Goal: Task Accomplishment & Management: Manage account settings

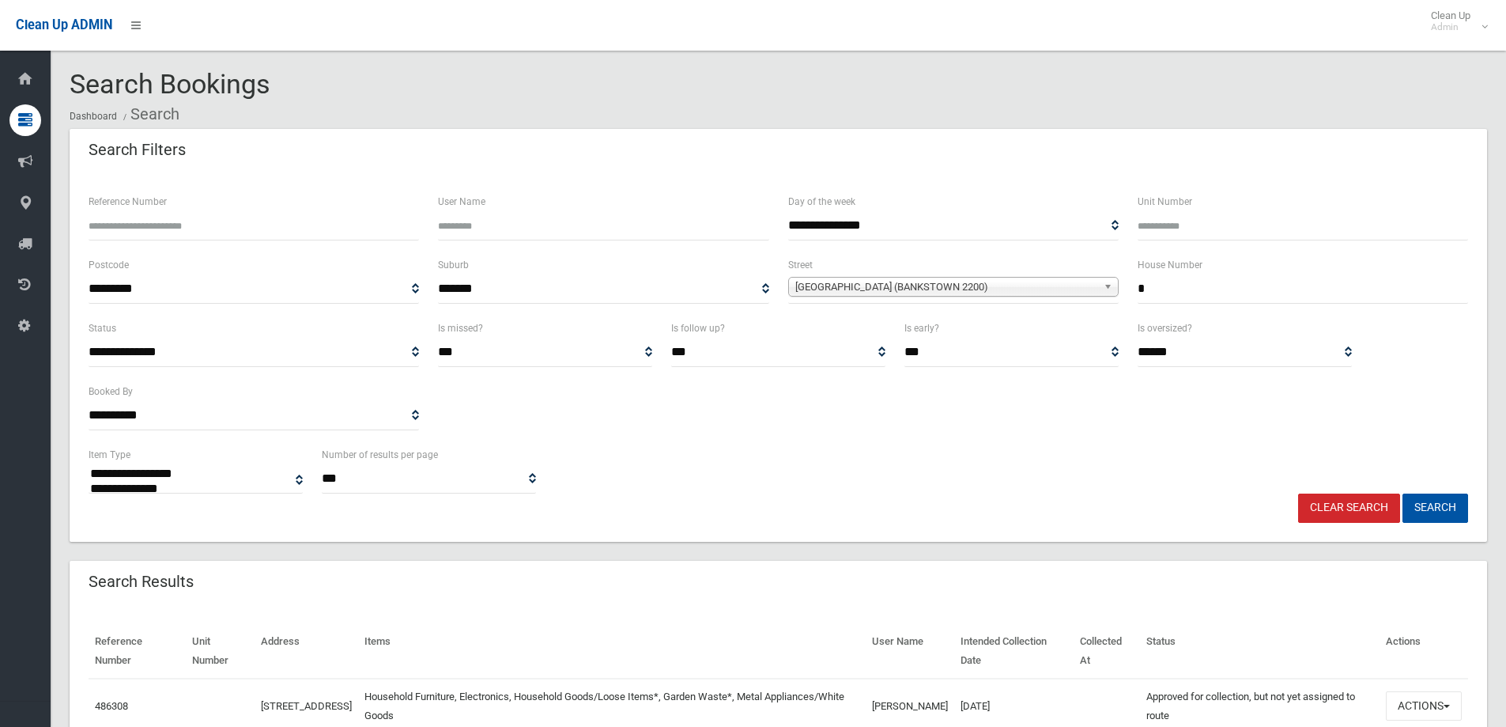
select select
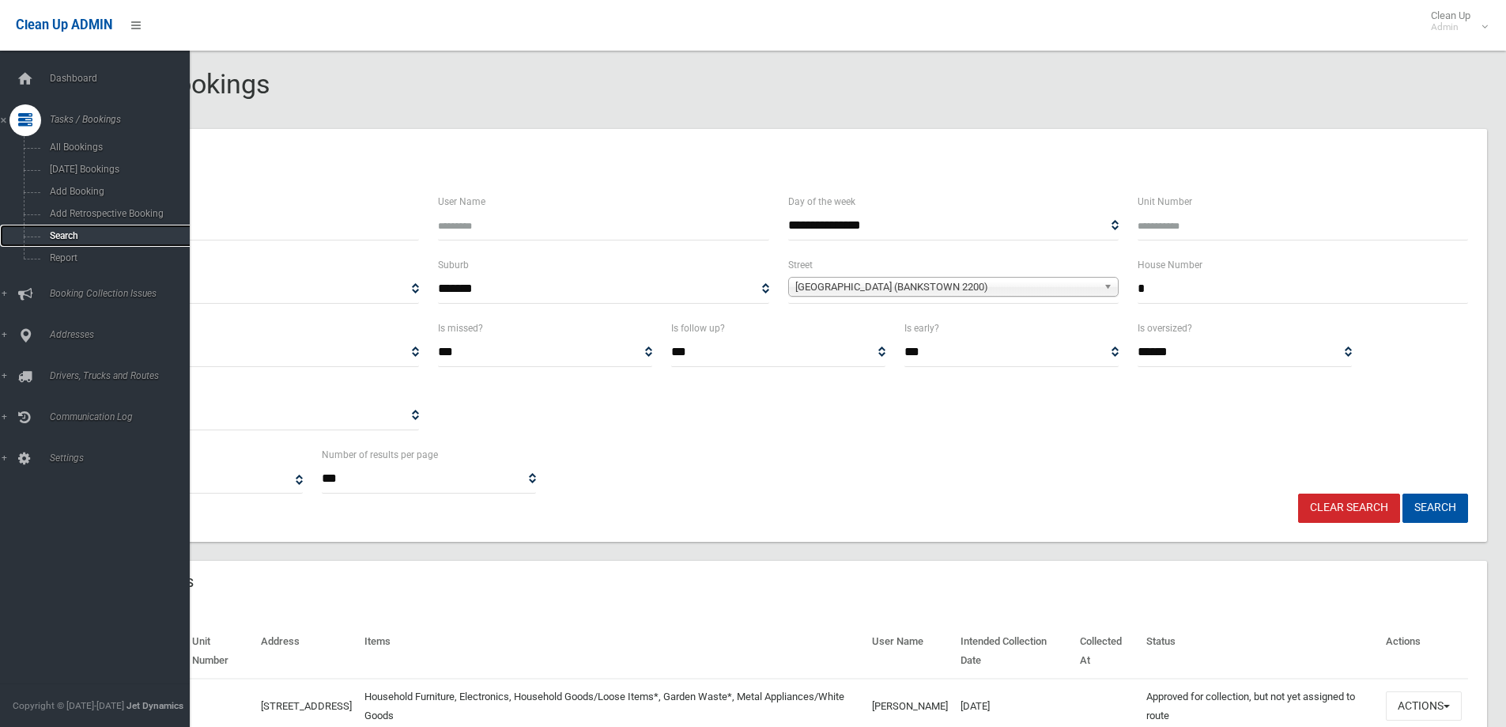
click at [56, 234] on span "Search" at bounding box center [116, 235] width 143 height 11
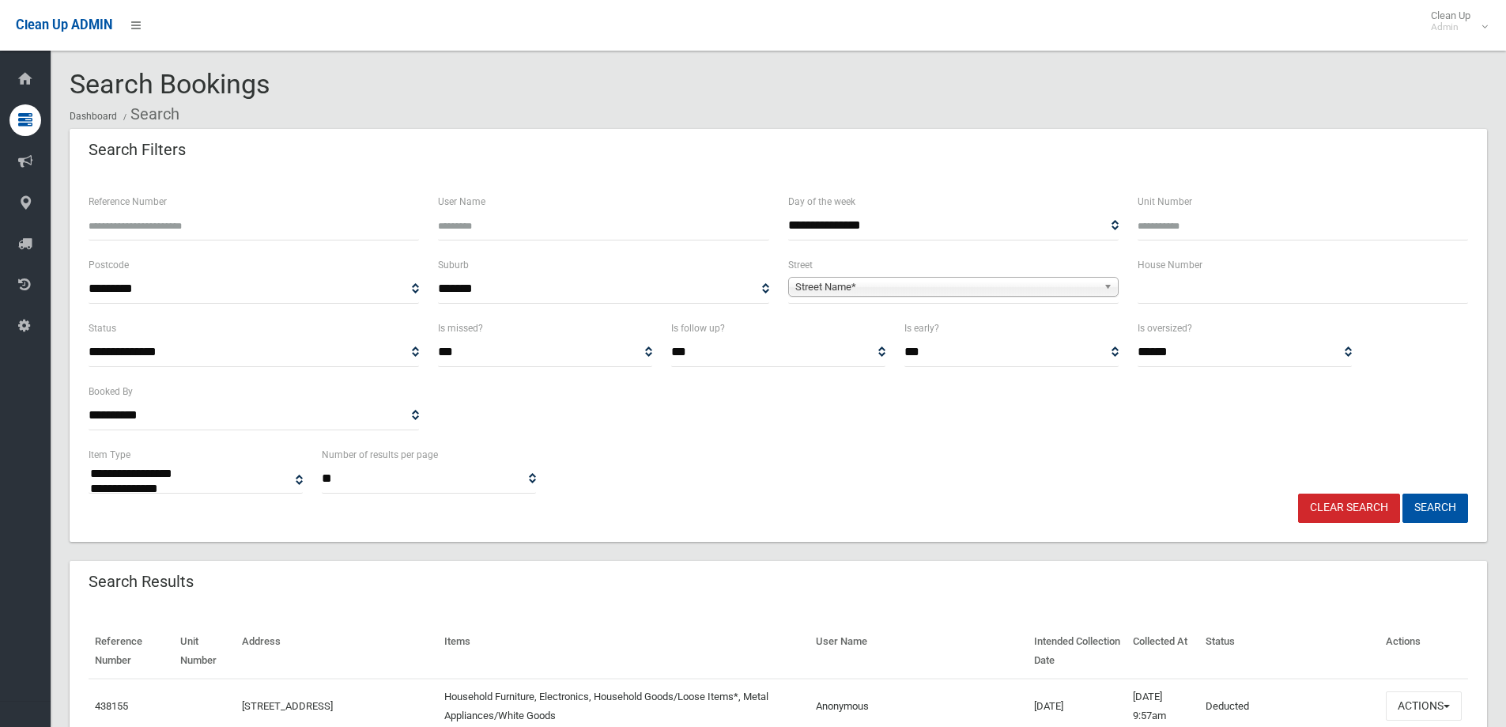
select select
click at [1154, 286] on input "text" at bounding box center [1303, 288] width 331 height 29
type input "**"
click at [828, 290] on span "Street Name*" at bounding box center [946, 287] width 302 height 19
type input "********"
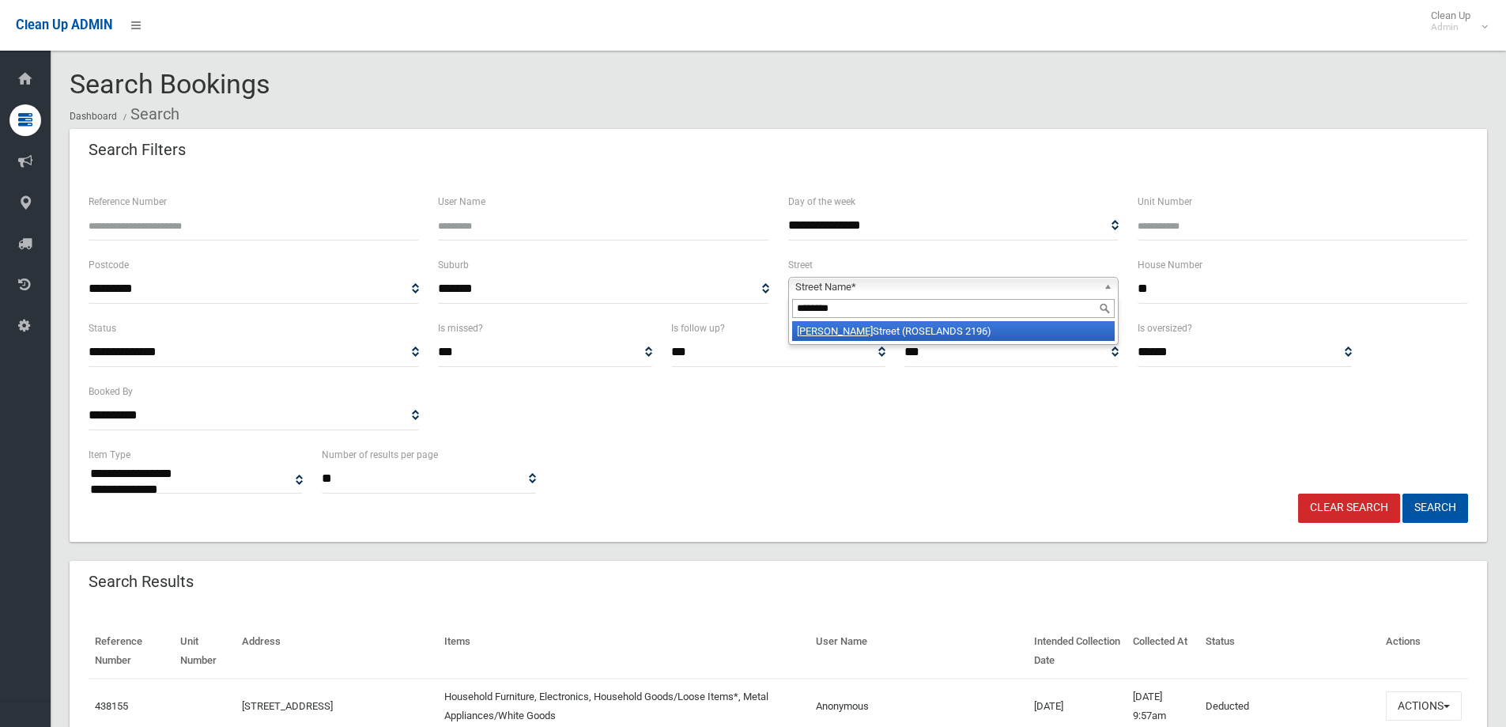
click at [832, 331] on em "Stoddart" at bounding box center [835, 331] width 76 height 12
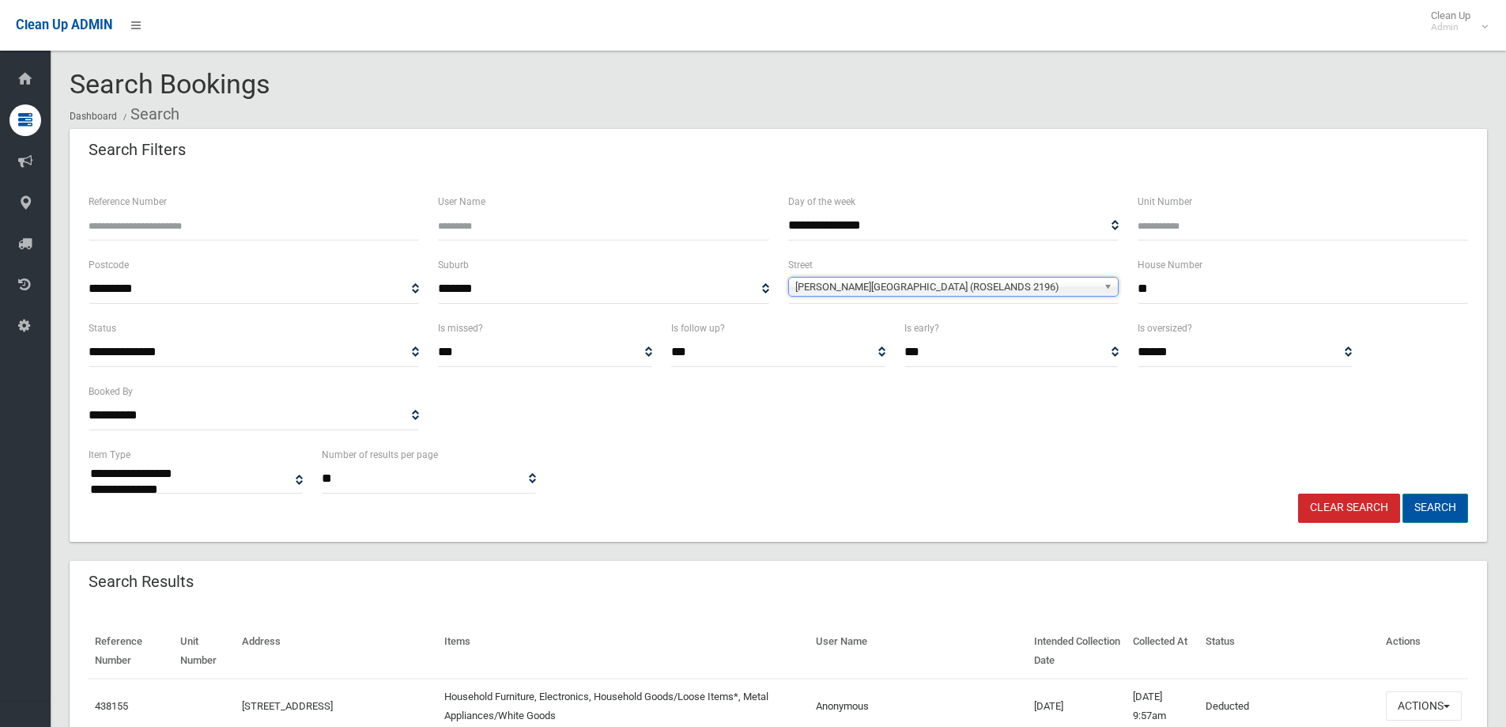
click at [1436, 510] on button "Search" at bounding box center [1436, 507] width 66 height 29
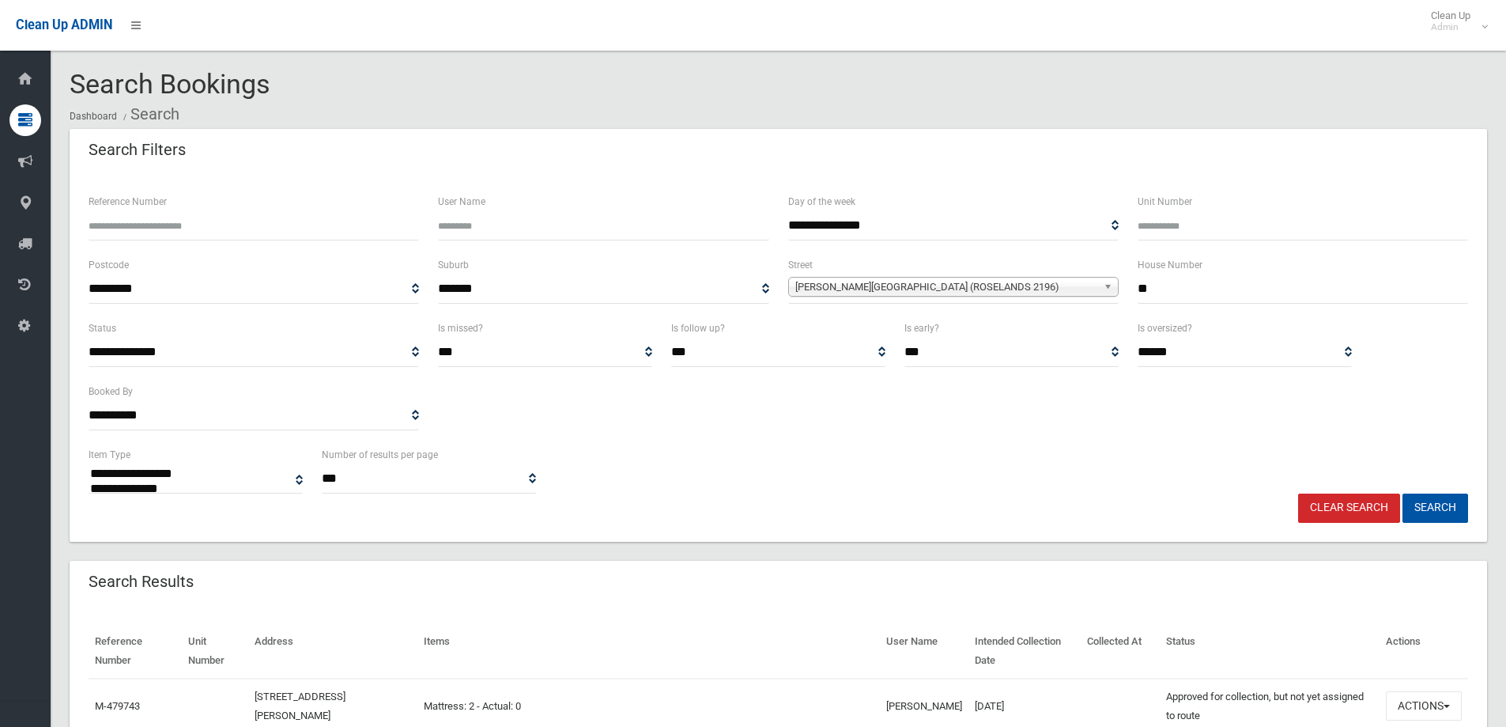
select select
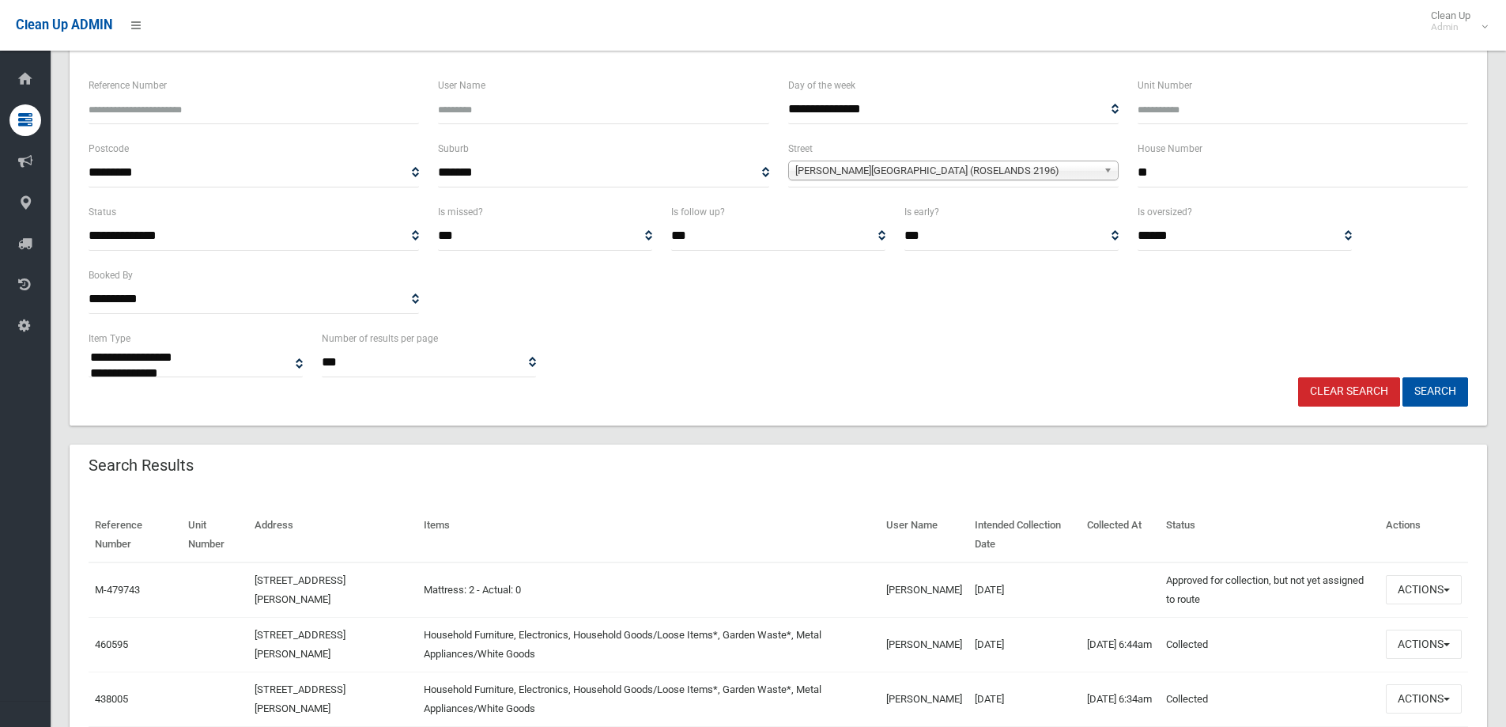
scroll to position [237, 0]
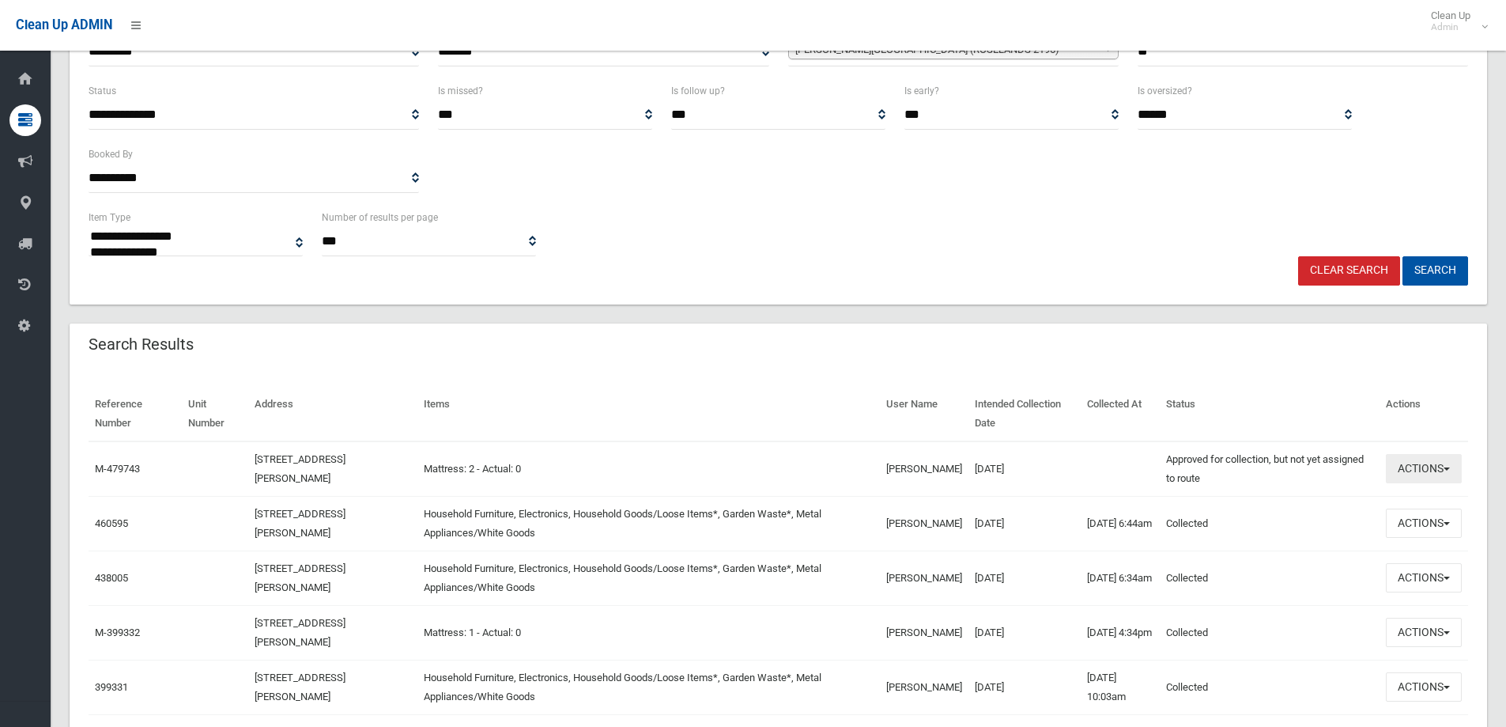
click at [1415, 471] on button "Actions" at bounding box center [1424, 468] width 76 height 29
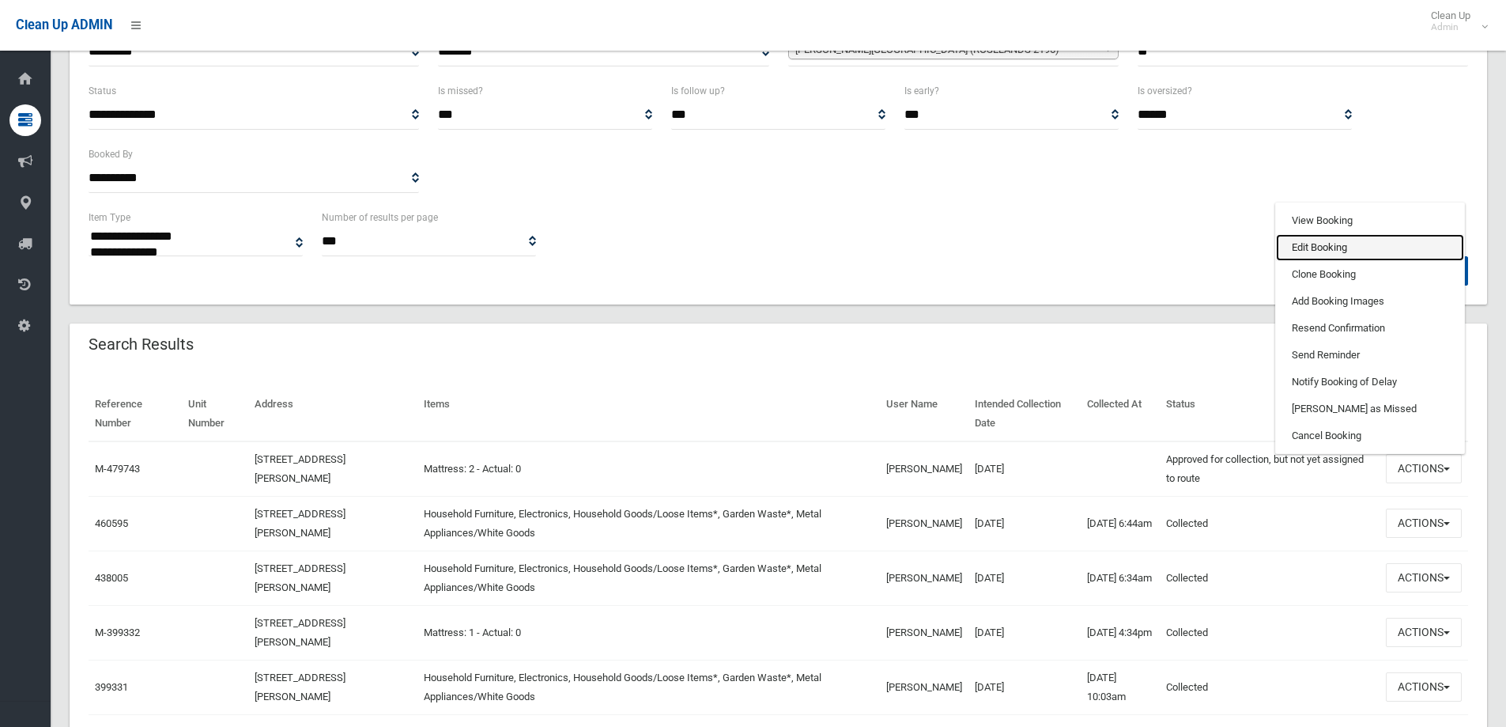
click at [1298, 246] on link "Edit Booking" at bounding box center [1370, 247] width 188 height 27
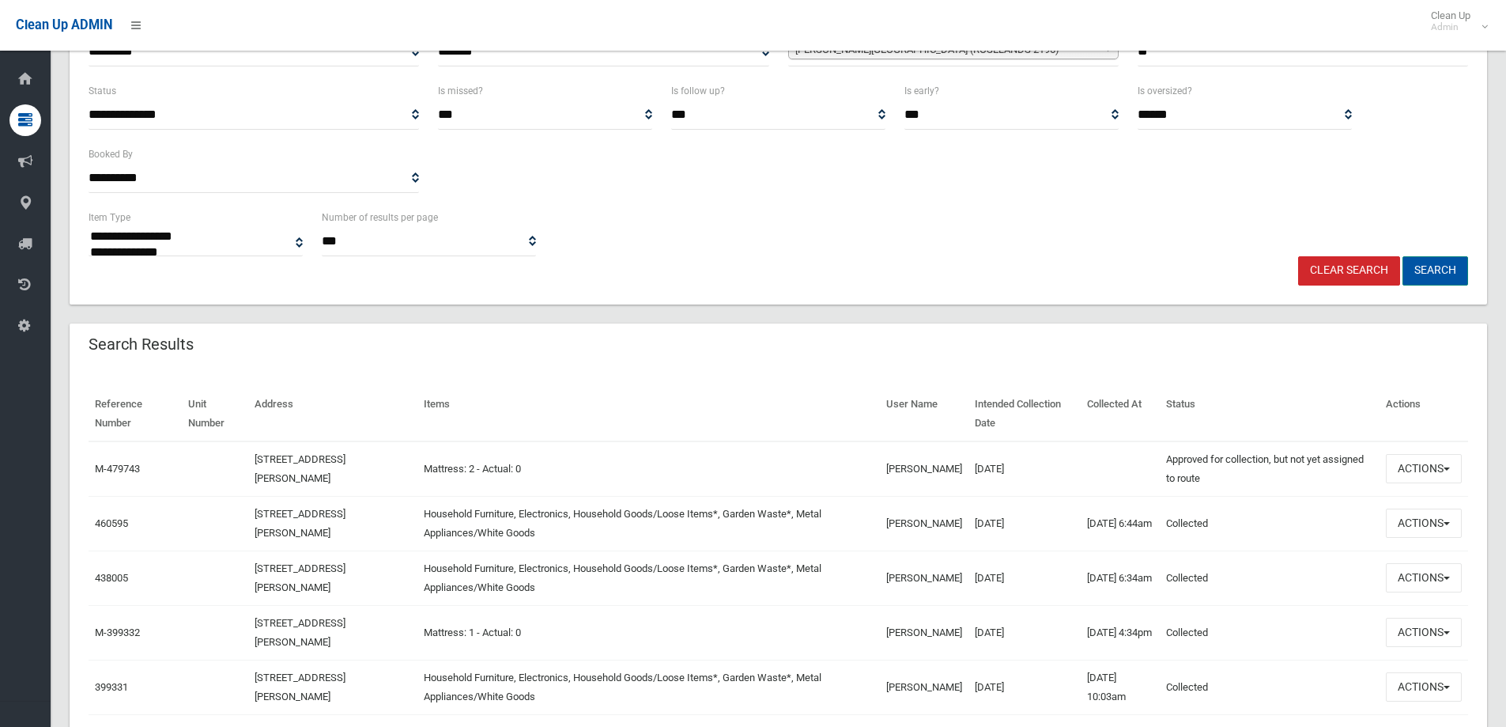
click at [1443, 265] on button "Search" at bounding box center [1436, 270] width 66 height 29
click at [1434, 270] on button "Search" at bounding box center [1436, 270] width 66 height 29
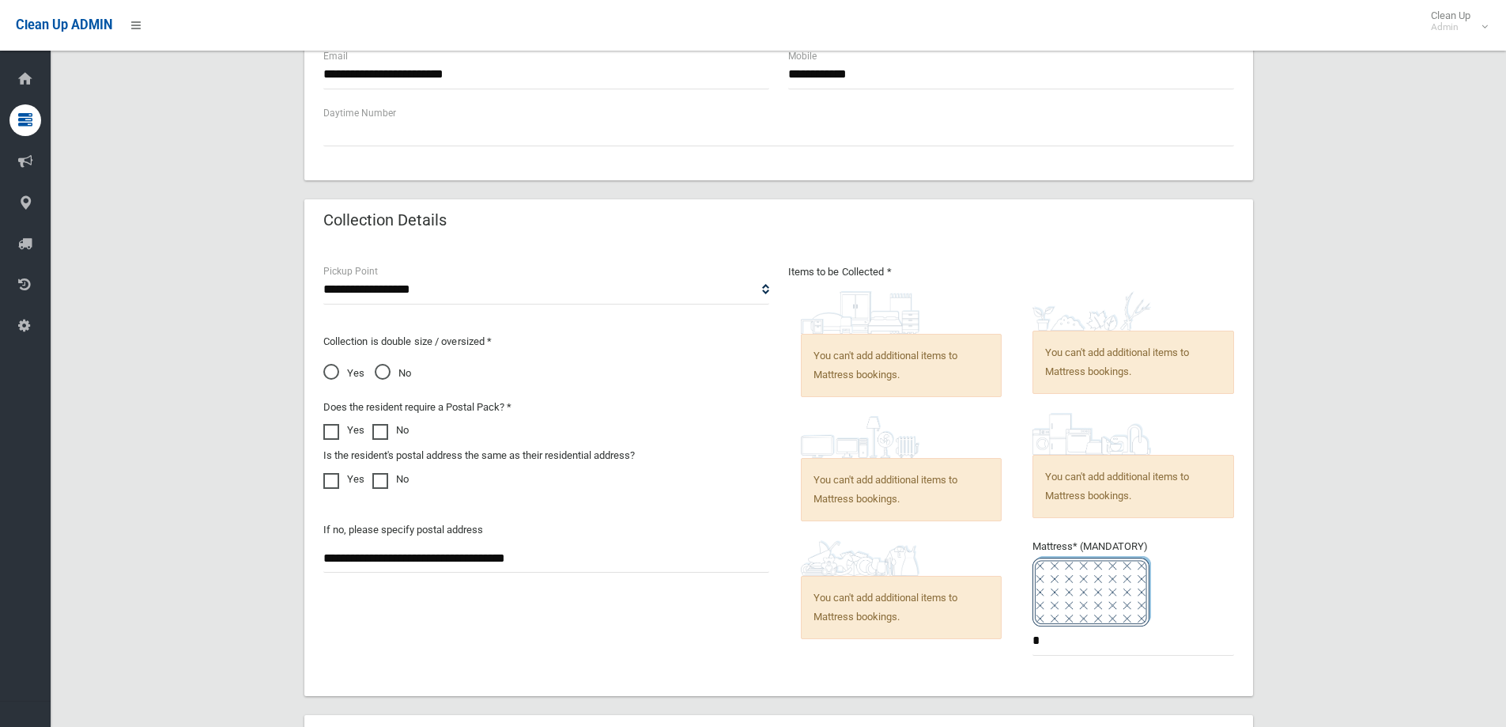
scroll to position [712, 0]
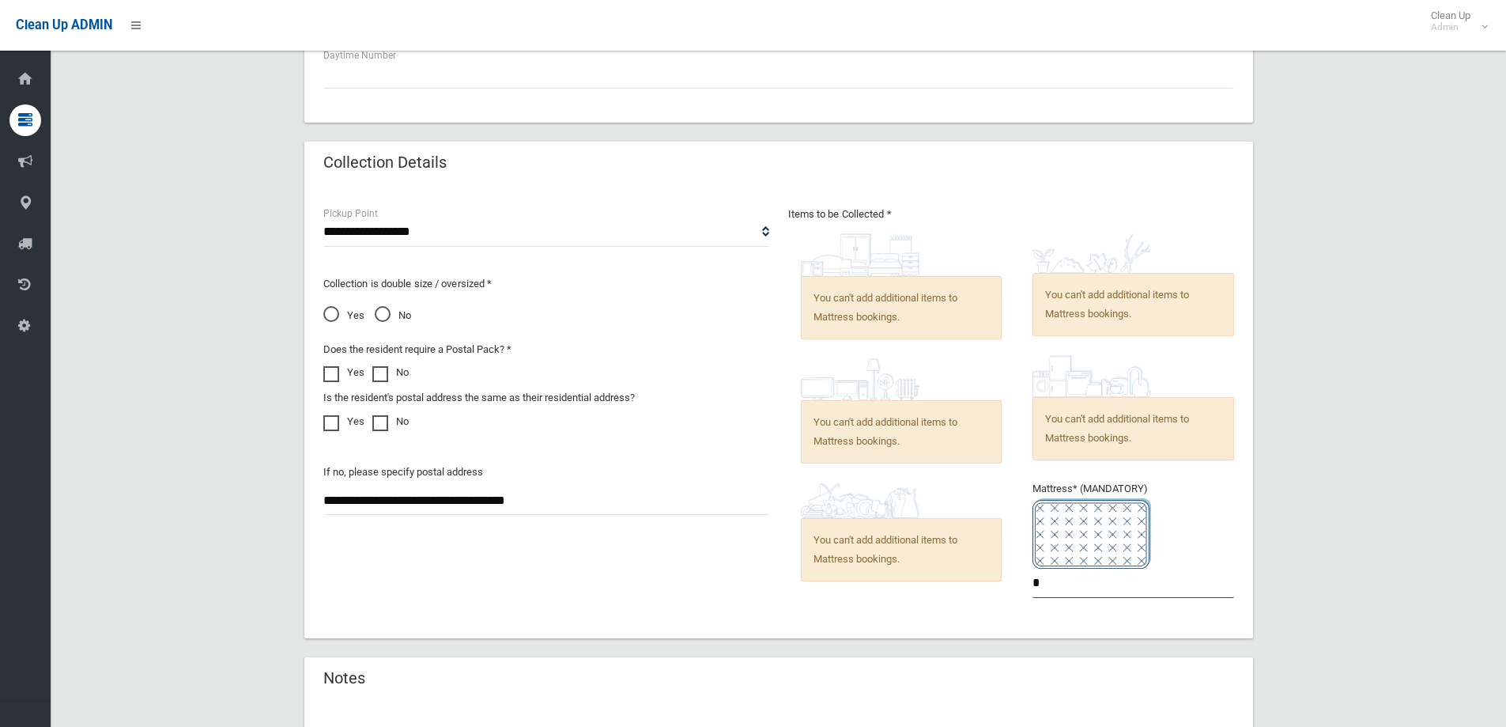
click at [1052, 585] on input "*" at bounding box center [1134, 583] width 202 height 29
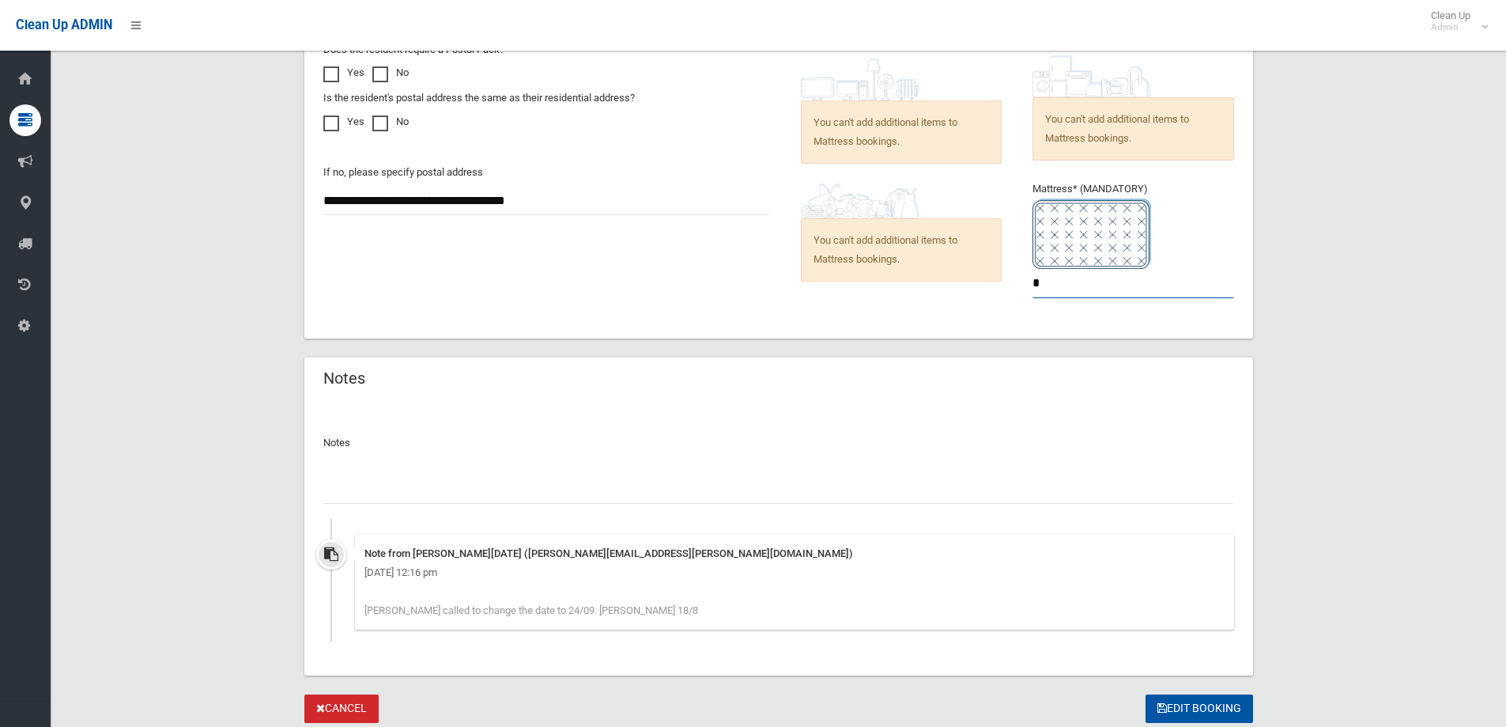
scroll to position [1028, 0]
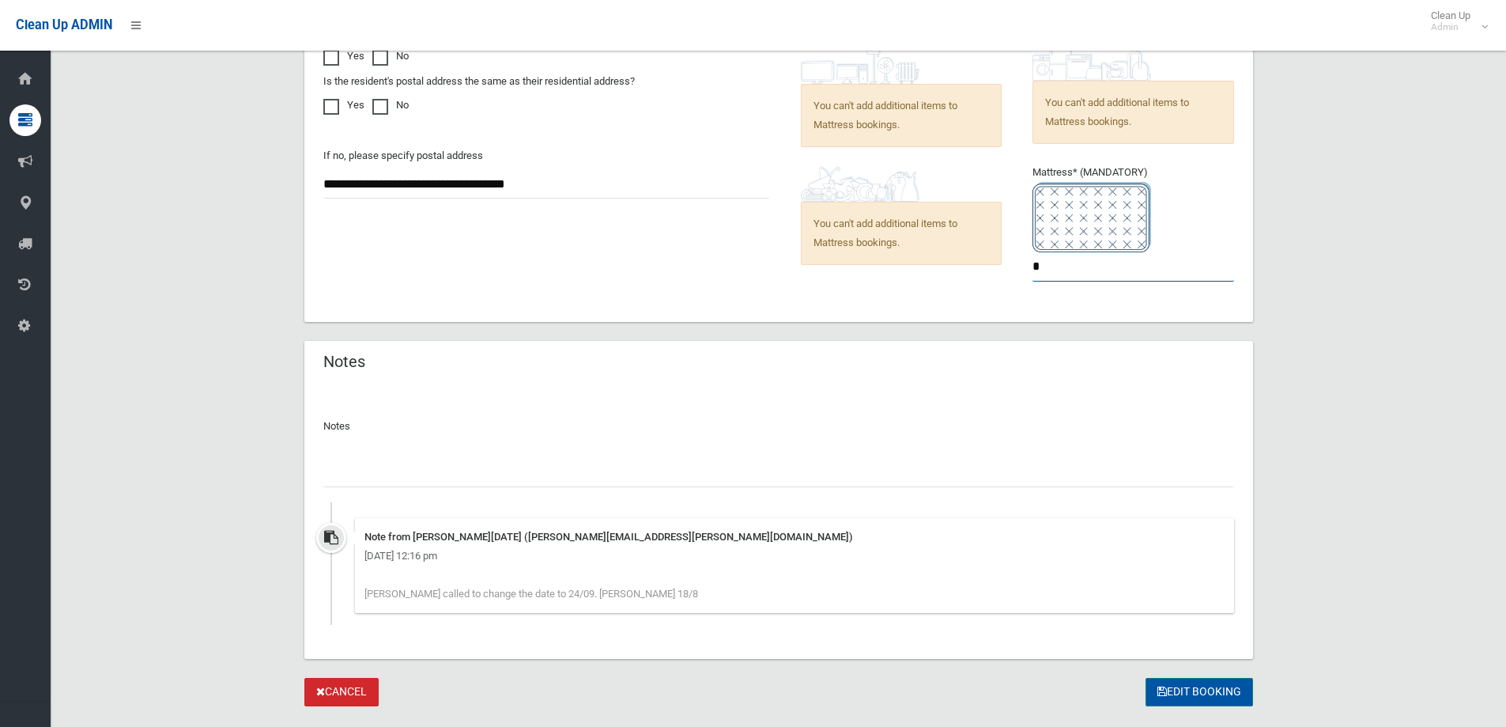
type input "*"
click at [1184, 695] on button "Edit Booking" at bounding box center [1200, 692] width 108 height 29
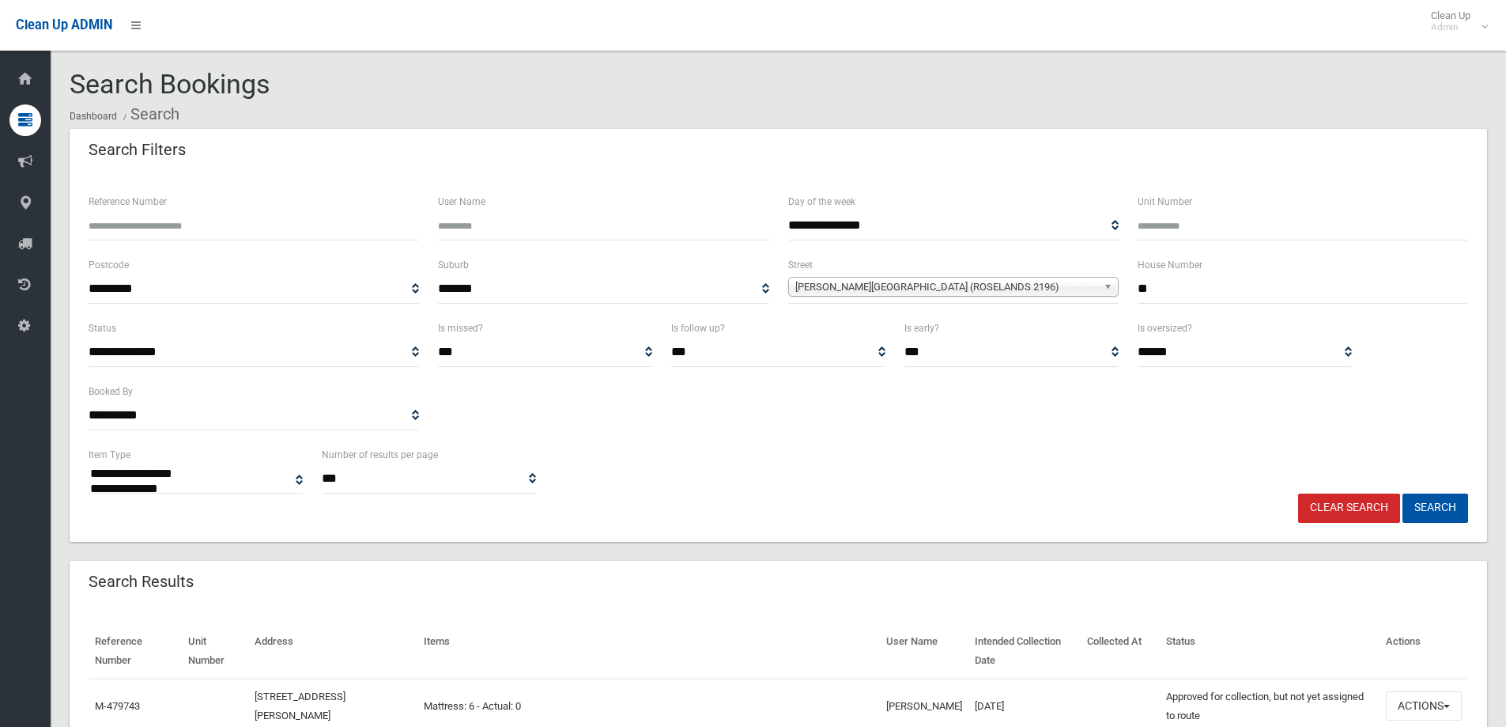
select select
drag, startPoint x: 869, startPoint y: 437, endPoint x: 863, endPoint y: 427, distance: 11.7
click at [863, 429] on div "**********" at bounding box center [778, 382] width 1399 height 127
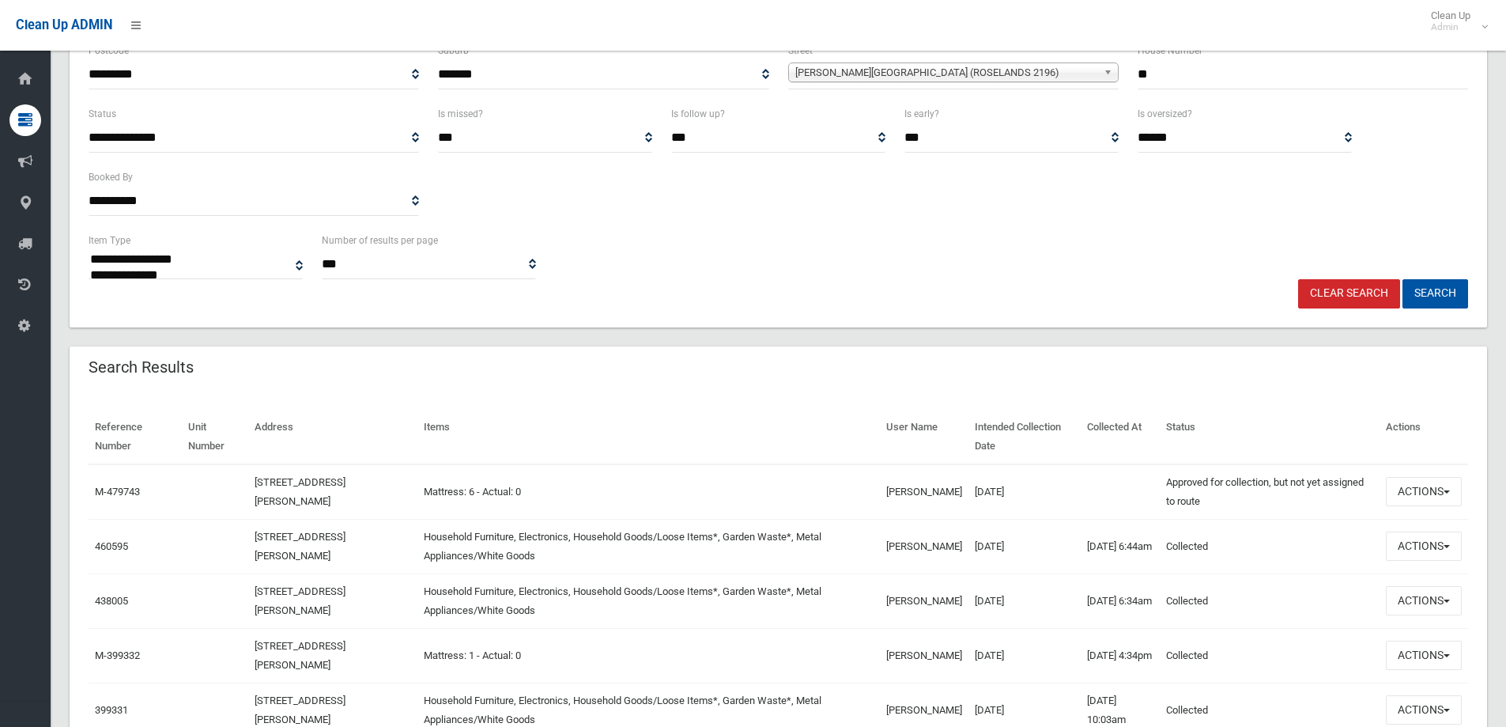
scroll to position [237, 0]
